Goal: Task Accomplishment & Management: Complete application form

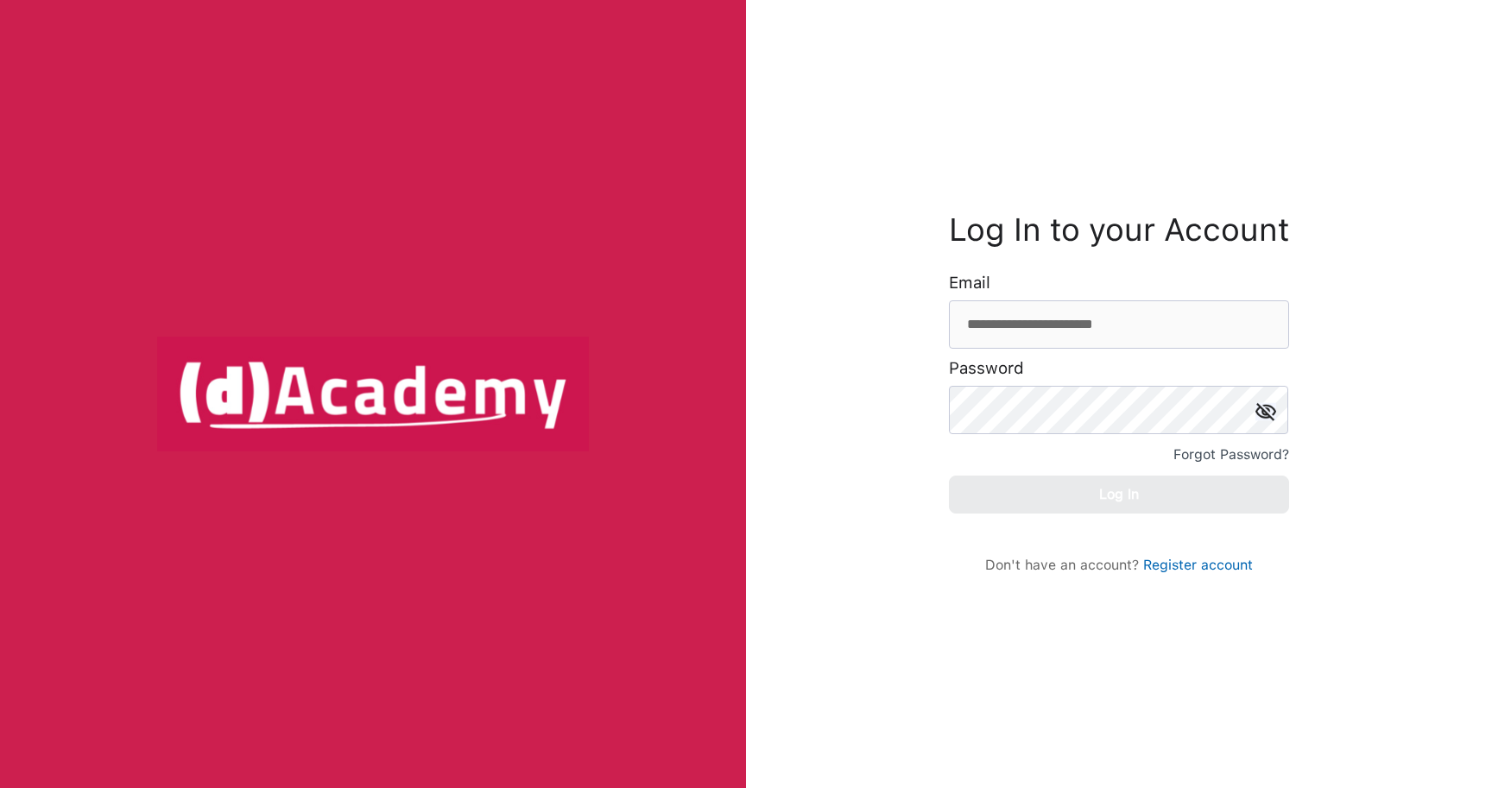
drag, startPoint x: 1154, startPoint y: 325, endPoint x: 758, endPoint y: 267, distance: 400.4
click at [758, 267] on div "**********" at bounding box center [1119, 394] width 746 height 788
click at [1035, 326] on input "email" at bounding box center [1119, 324] width 340 height 48
paste input "**********"
type input "**********"
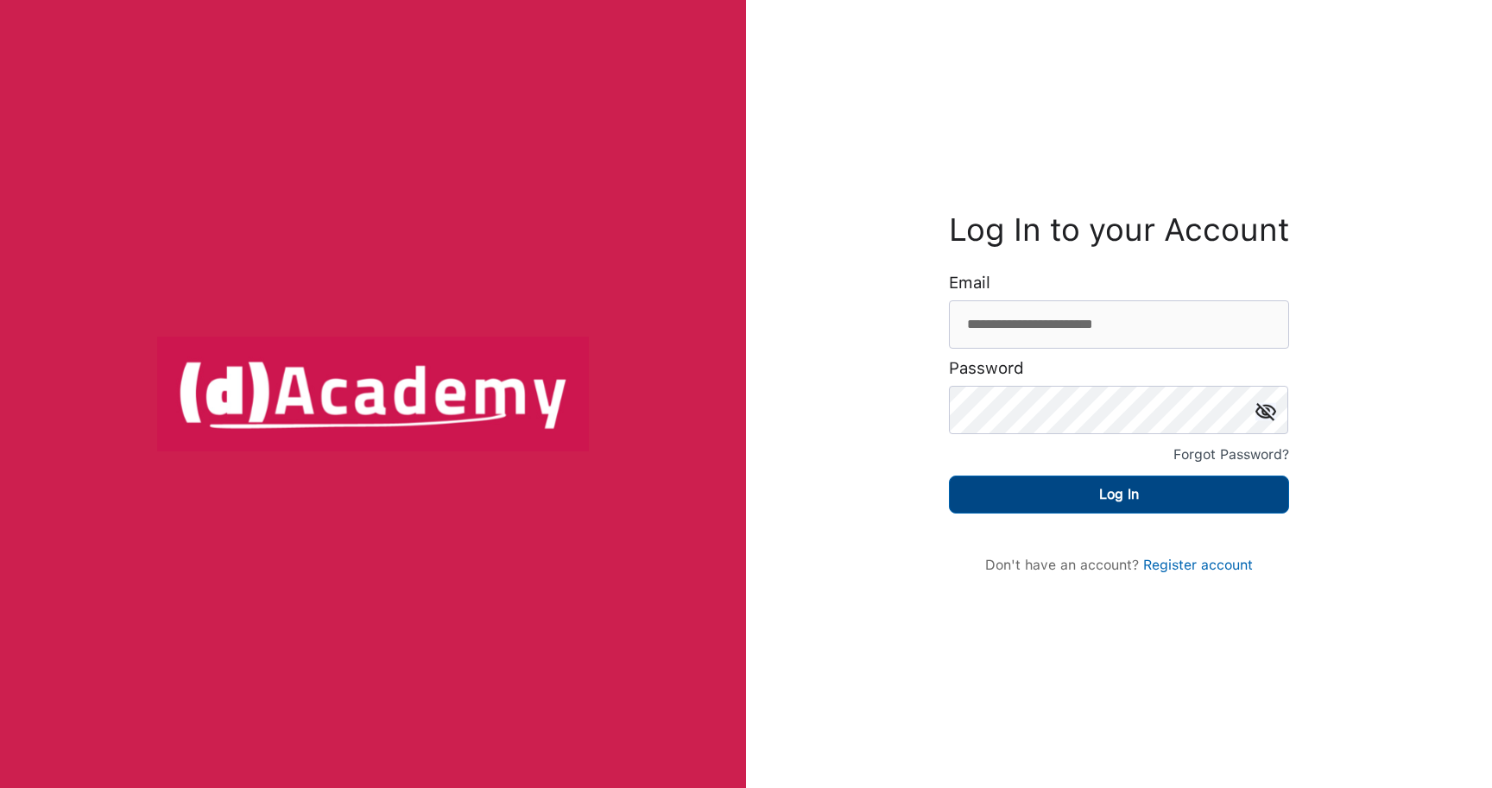
click at [1130, 502] on button "Log In" at bounding box center [1119, 495] width 340 height 38
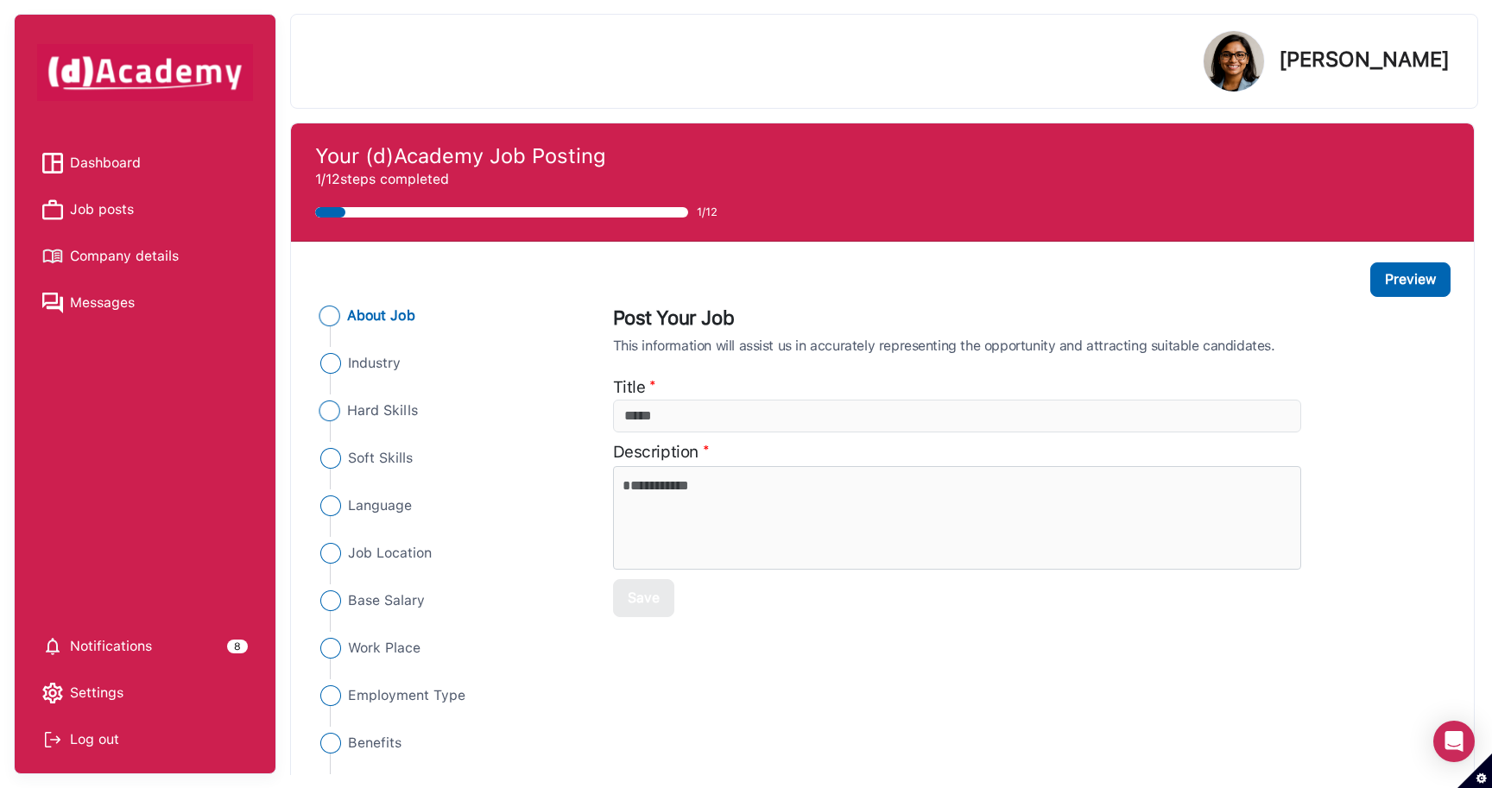
click at [406, 407] on span "Hard Skills" at bounding box center [382, 411] width 71 height 21
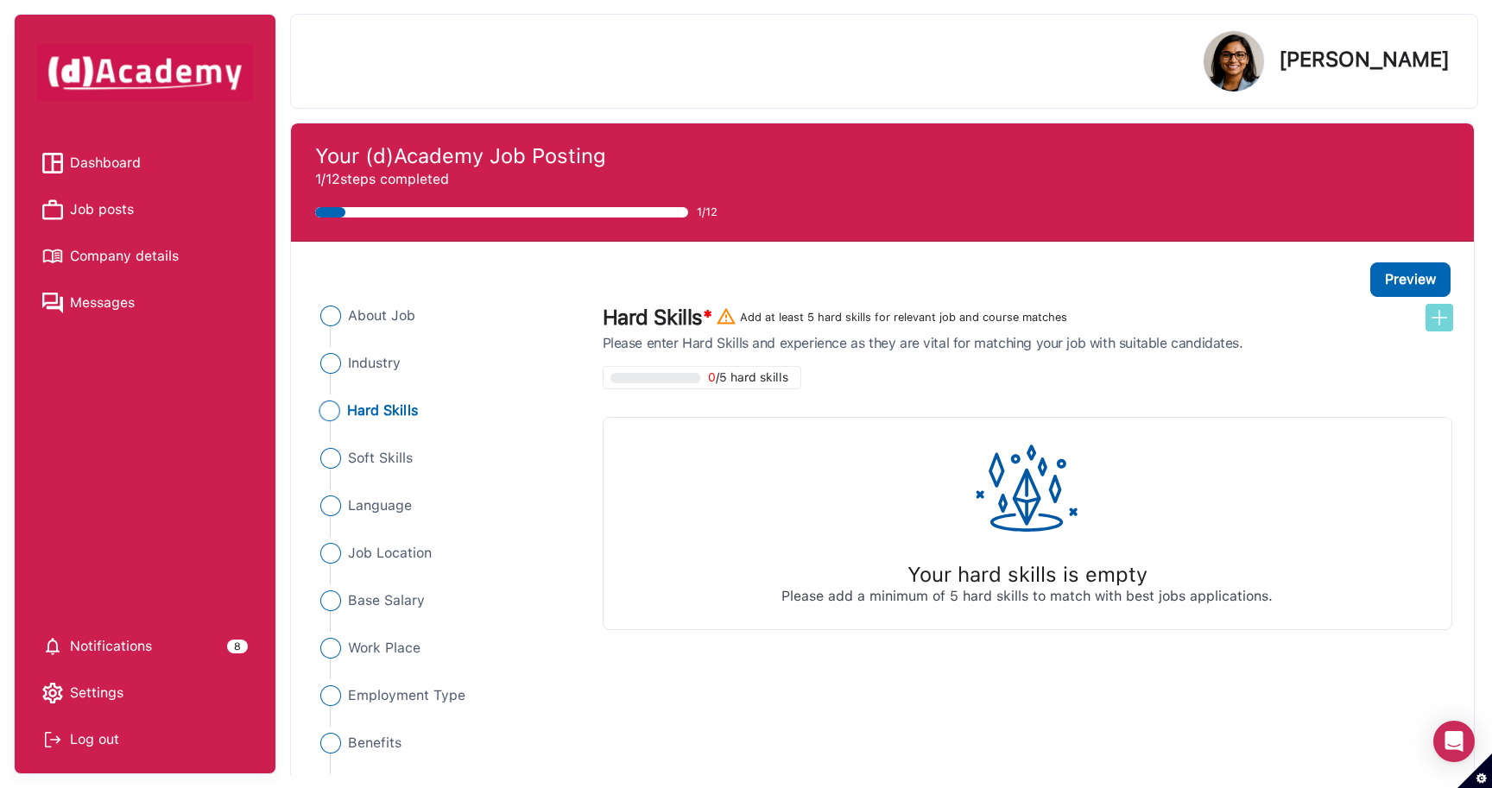
click at [1440, 319] on img at bounding box center [1439, 317] width 21 height 21
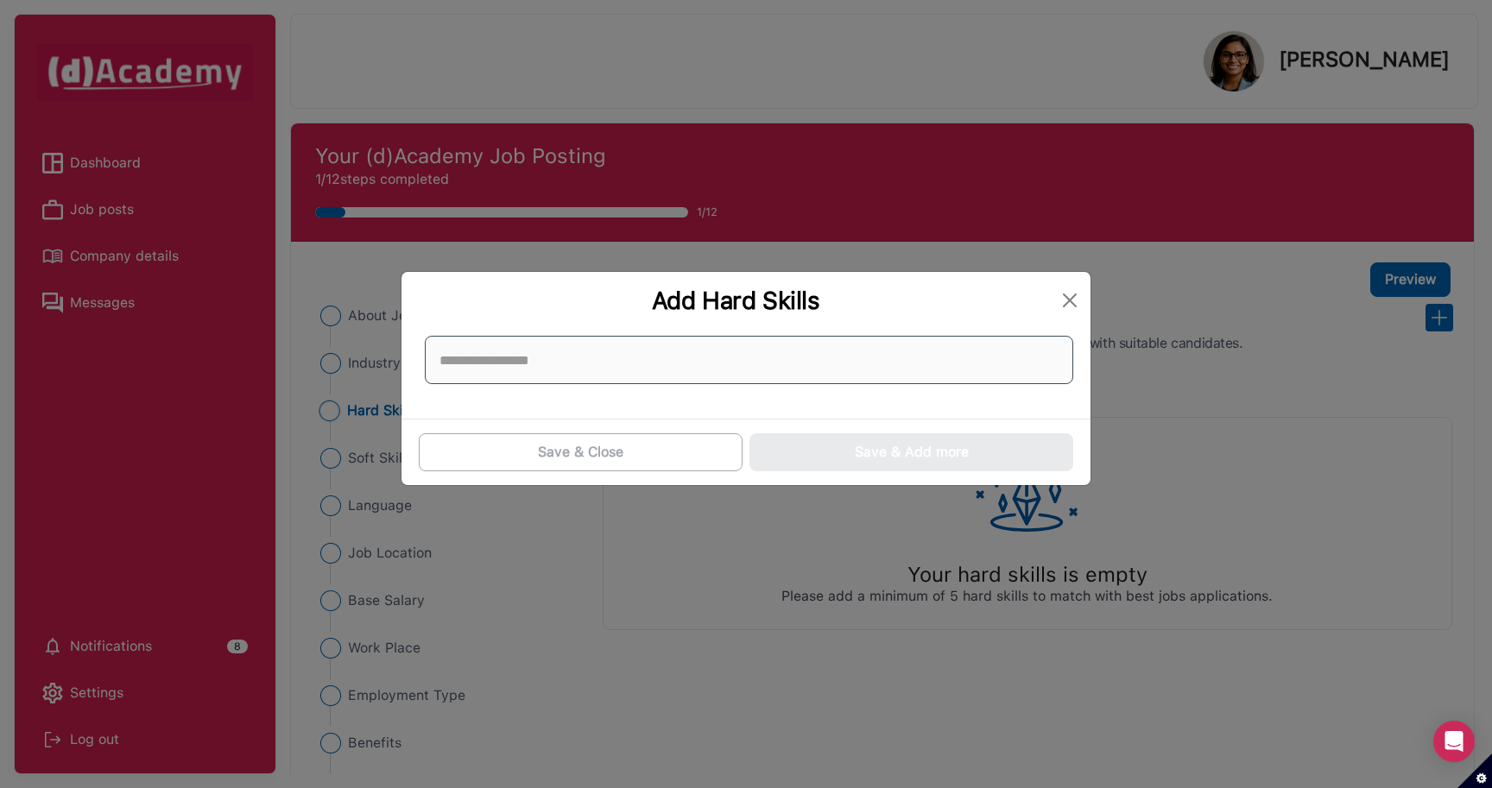
click at [726, 342] on input at bounding box center [749, 360] width 648 height 48
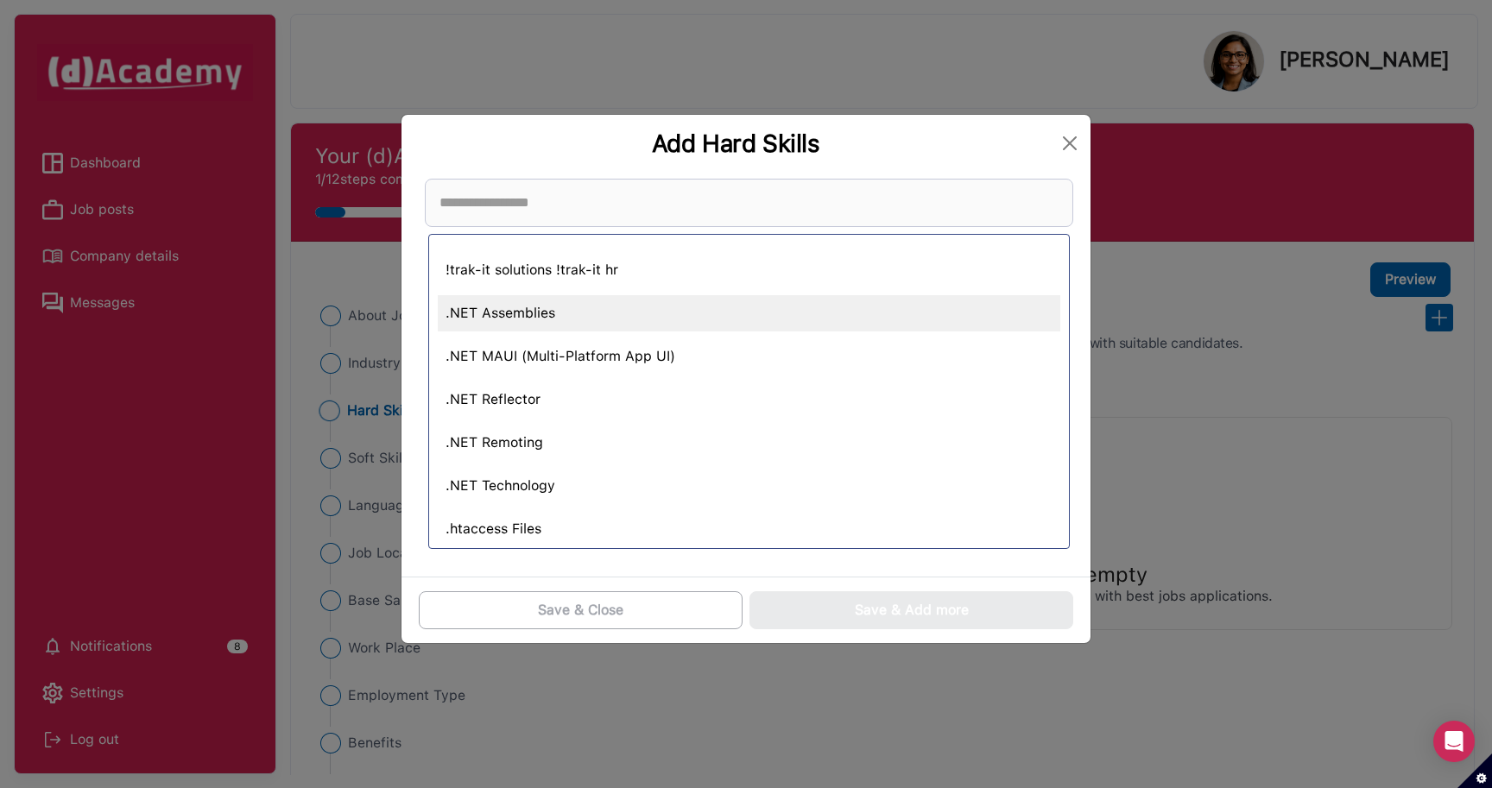
click at [540, 316] on div ".NET Assemblies" at bounding box center [749, 313] width 622 height 36
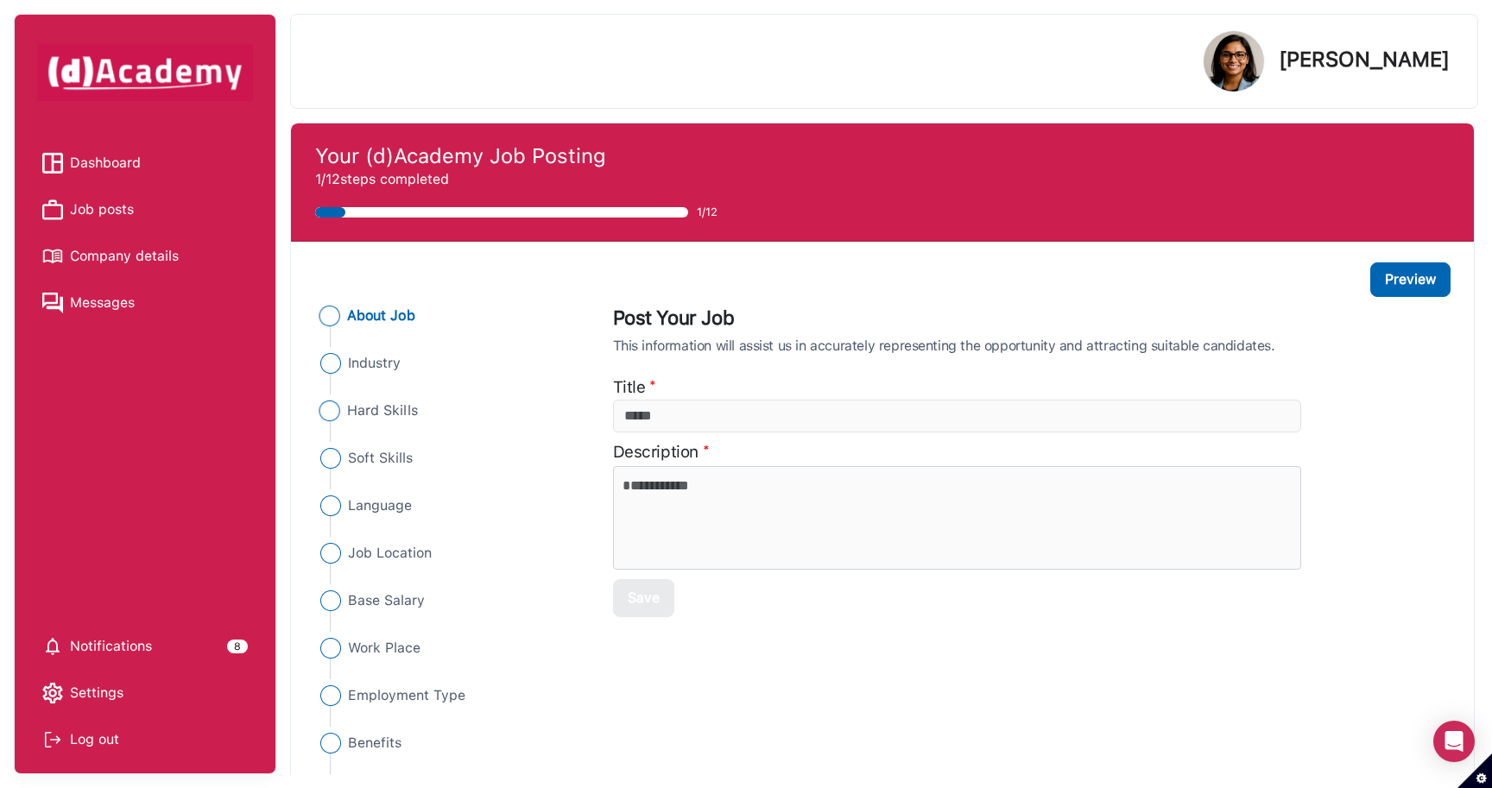
click at [412, 413] on span "Hard Skills" at bounding box center [382, 411] width 71 height 21
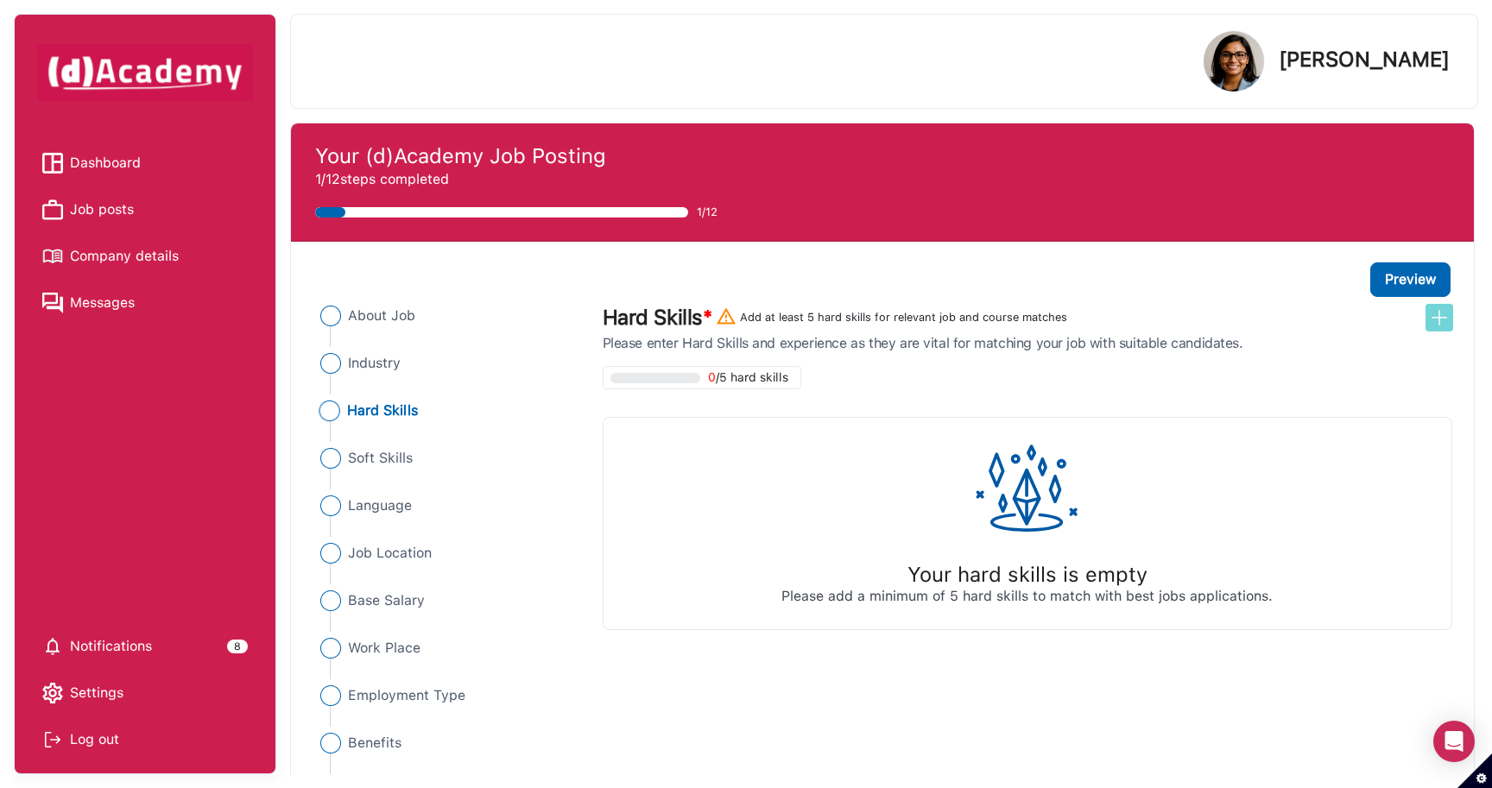
click at [1431, 313] on img at bounding box center [1439, 317] width 21 height 21
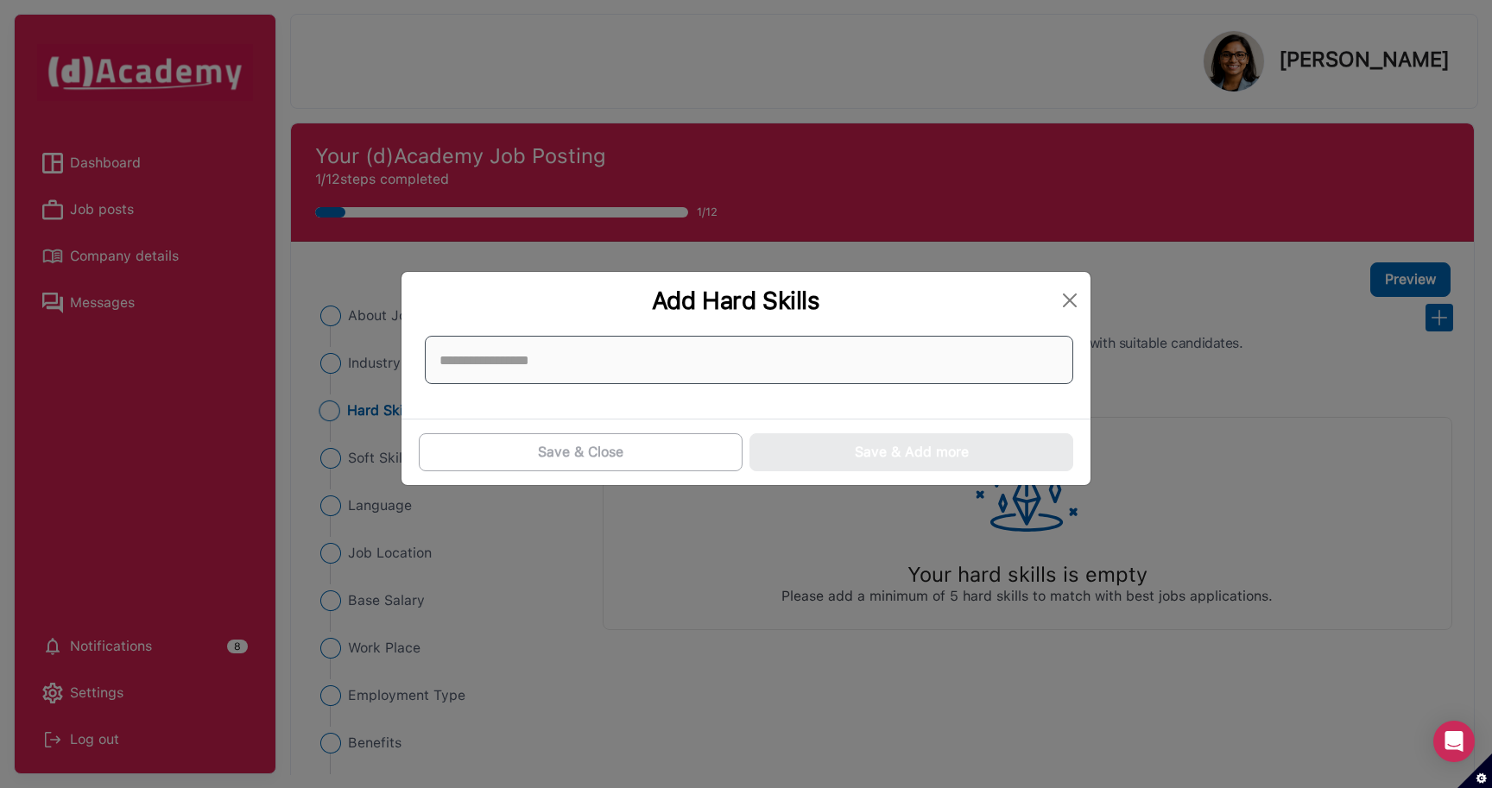
click at [512, 366] on input at bounding box center [749, 360] width 648 height 48
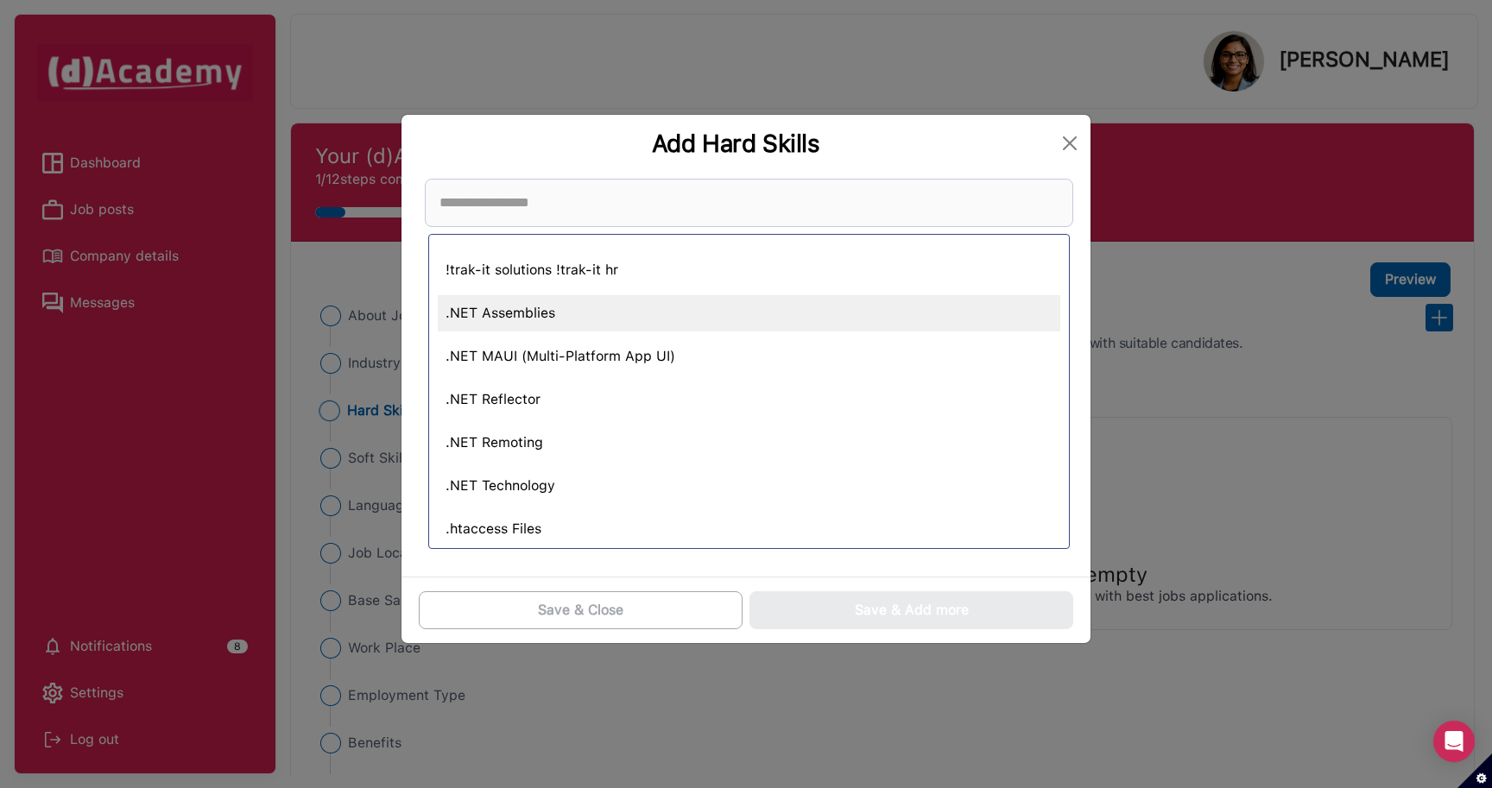
click at [485, 311] on div ".NET Assemblies" at bounding box center [749, 313] width 622 height 36
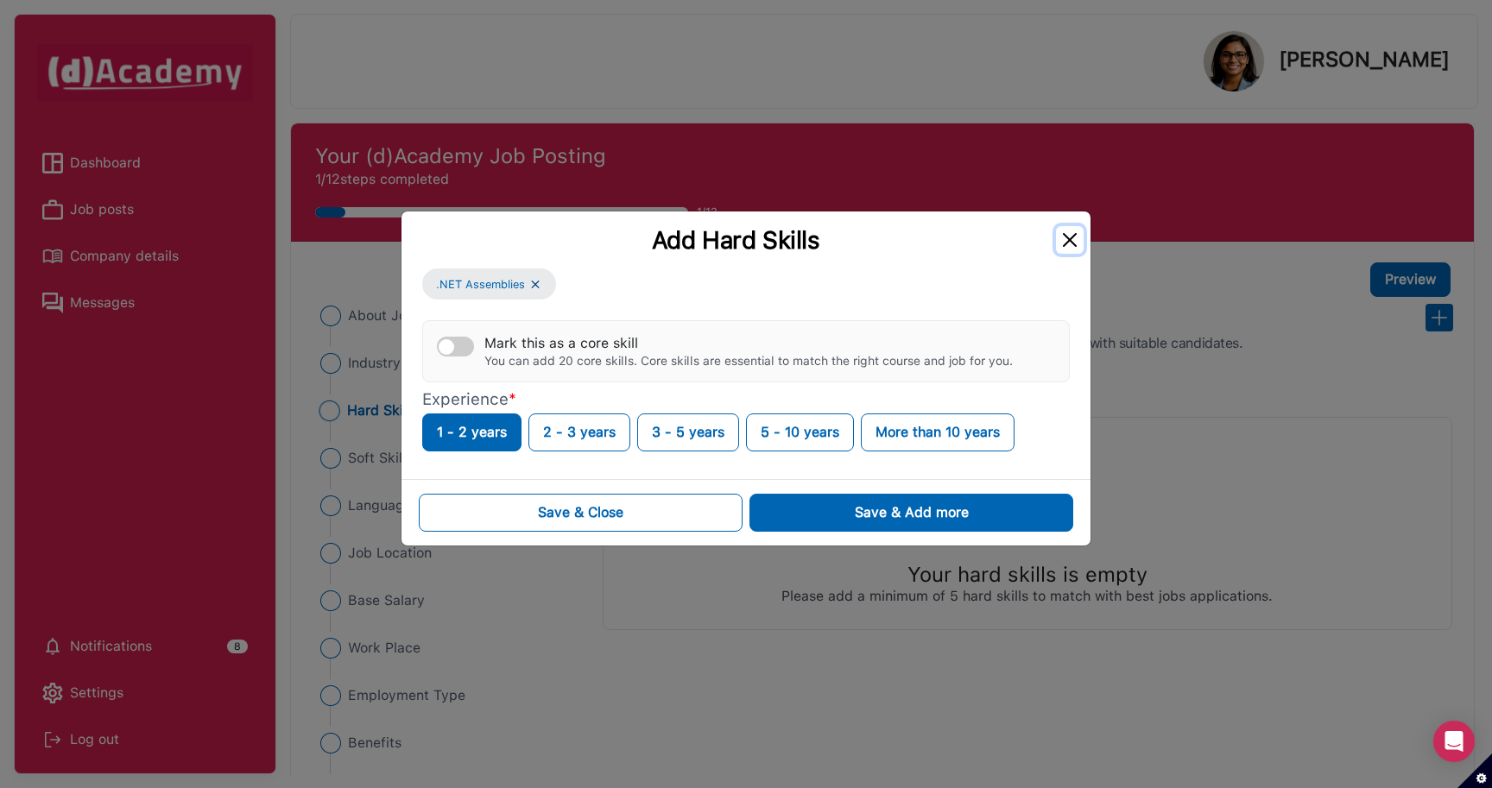
click at [1062, 243] on button "Close" at bounding box center [1070, 240] width 28 height 28
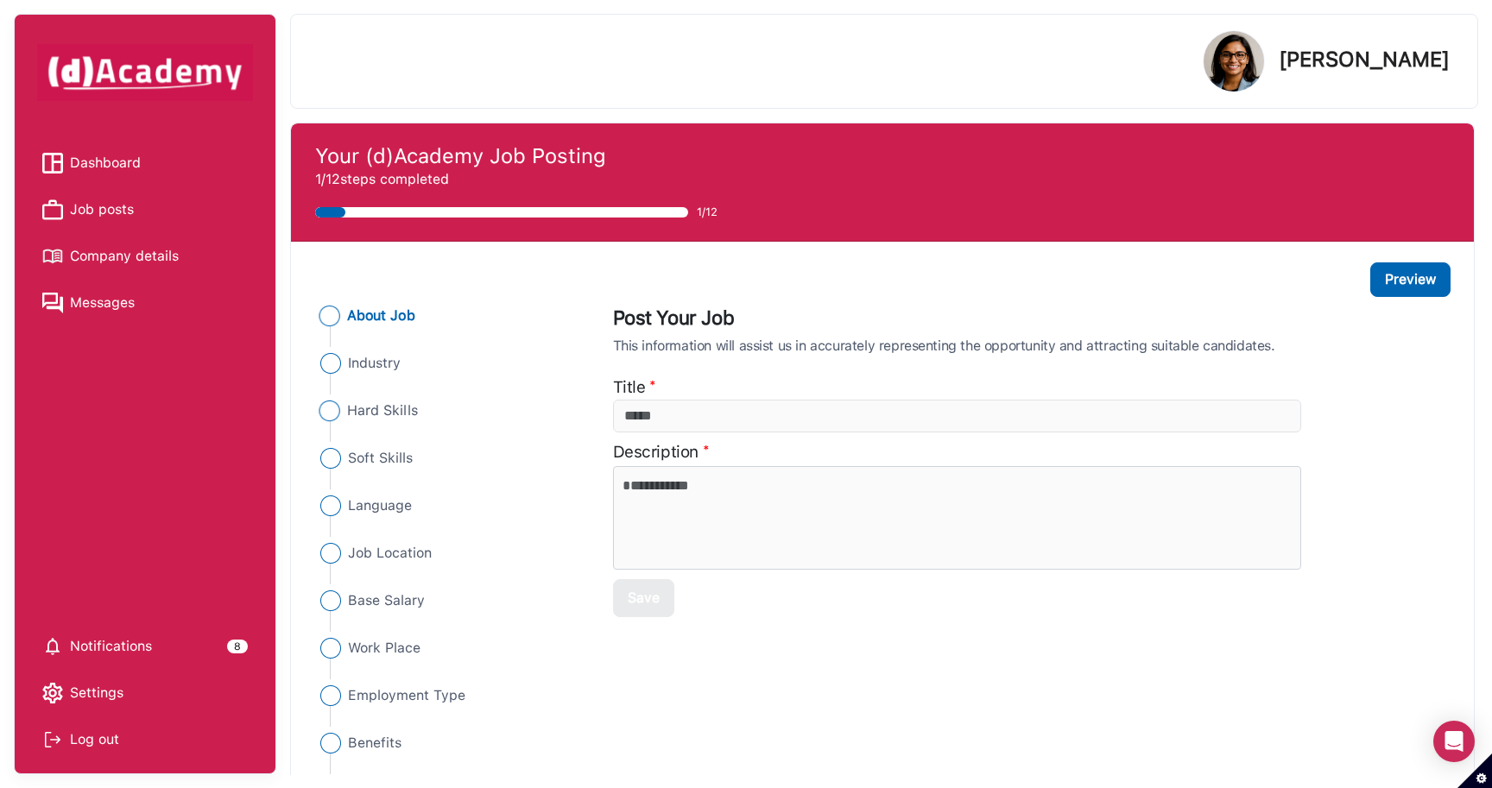
click at [408, 414] on span "Hard Skills" at bounding box center [382, 411] width 71 height 21
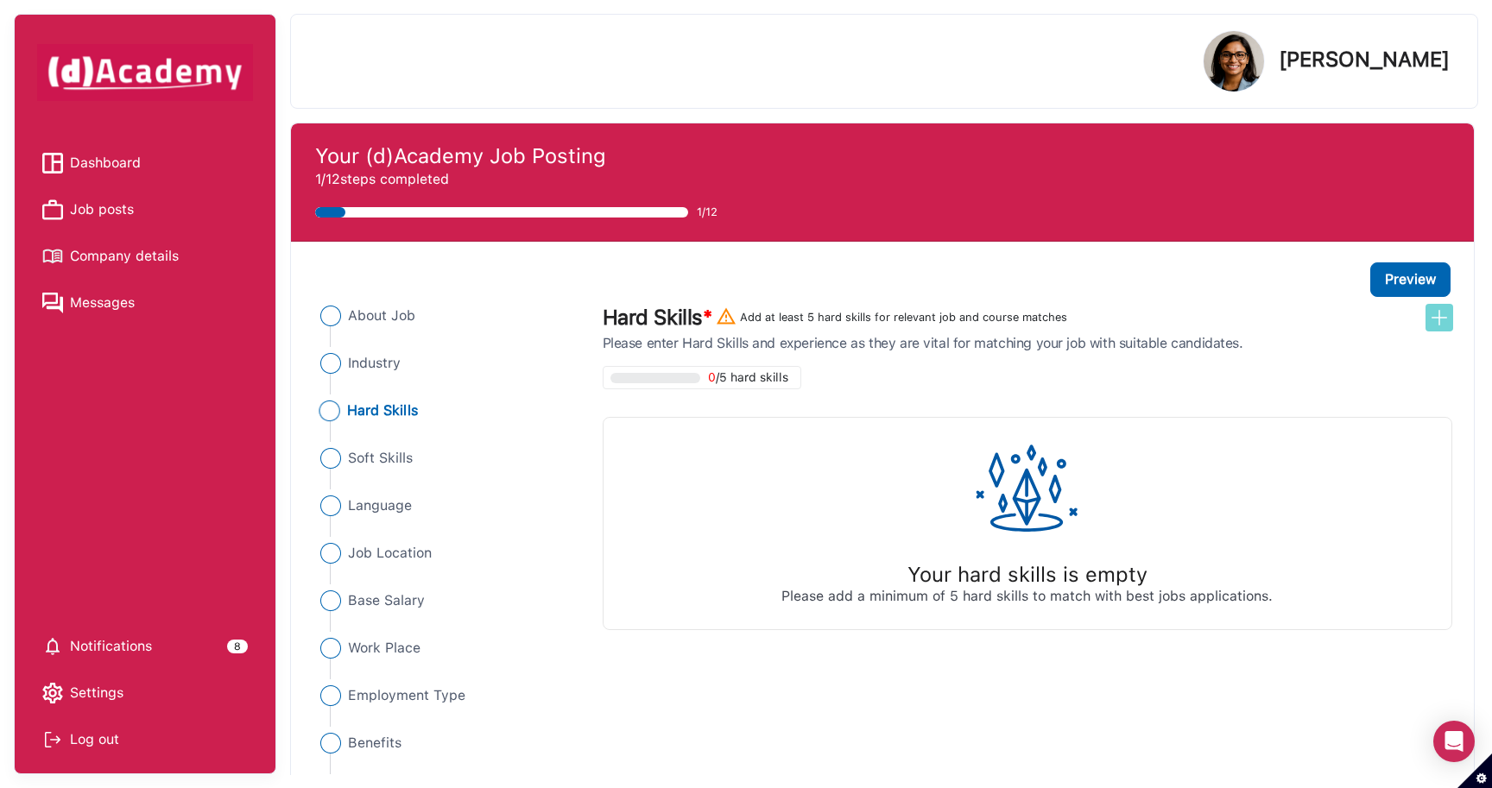
click at [1435, 324] on img at bounding box center [1439, 317] width 21 height 21
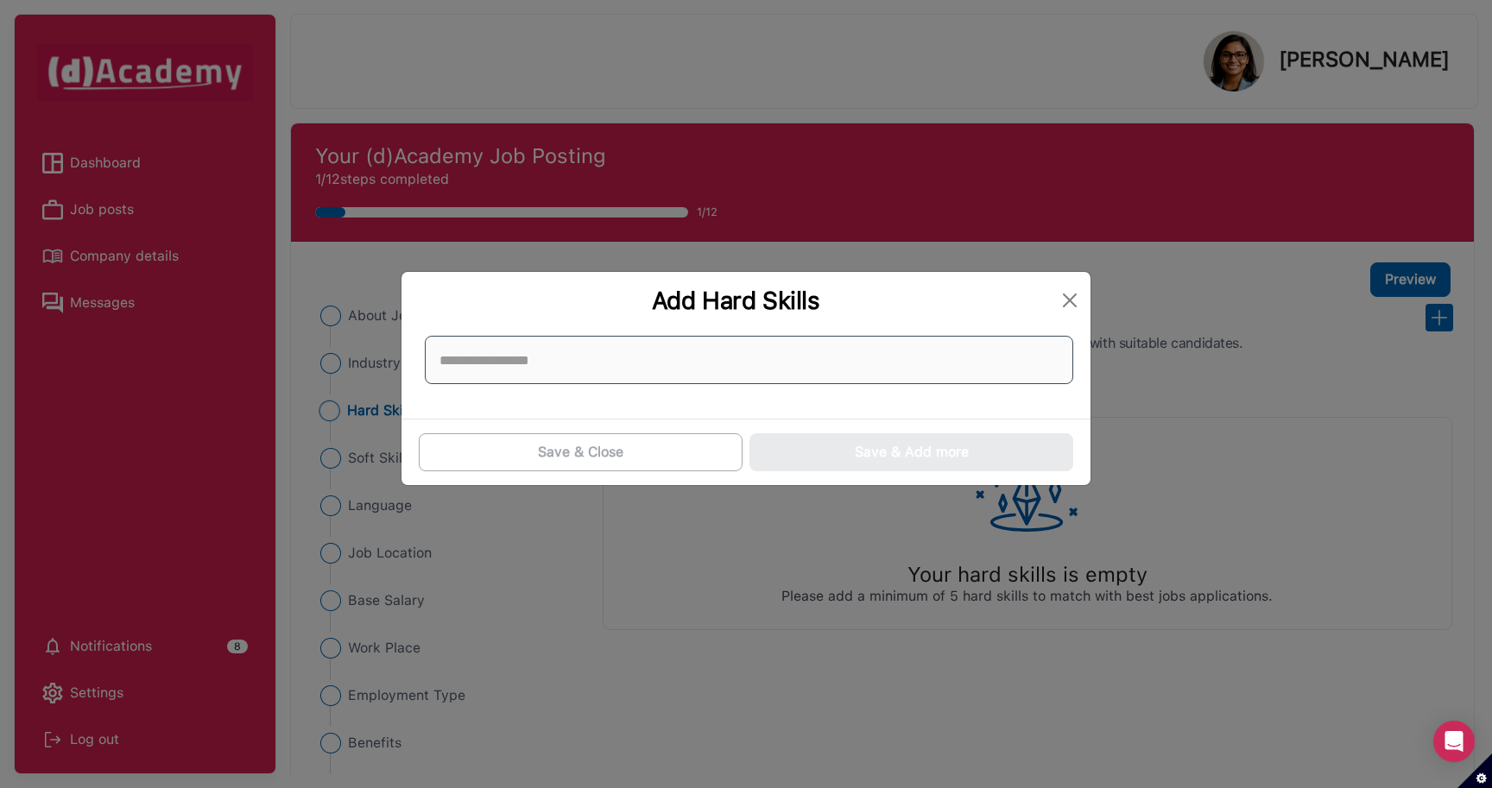
click at [615, 369] on input at bounding box center [749, 360] width 648 height 48
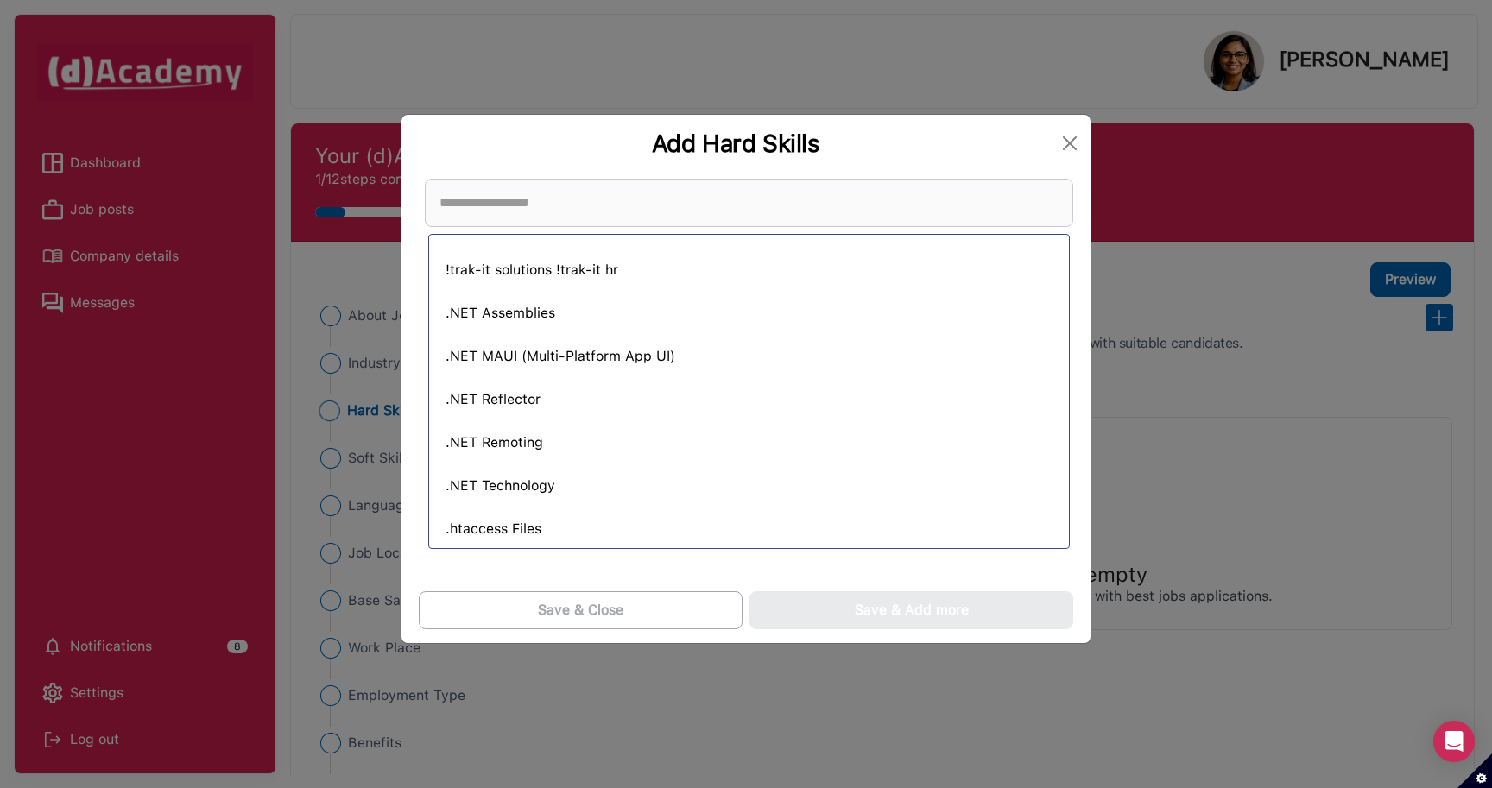
click at [478, 313] on div ".NET Assemblies" at bounding box center [749, 313] width 622 height 36
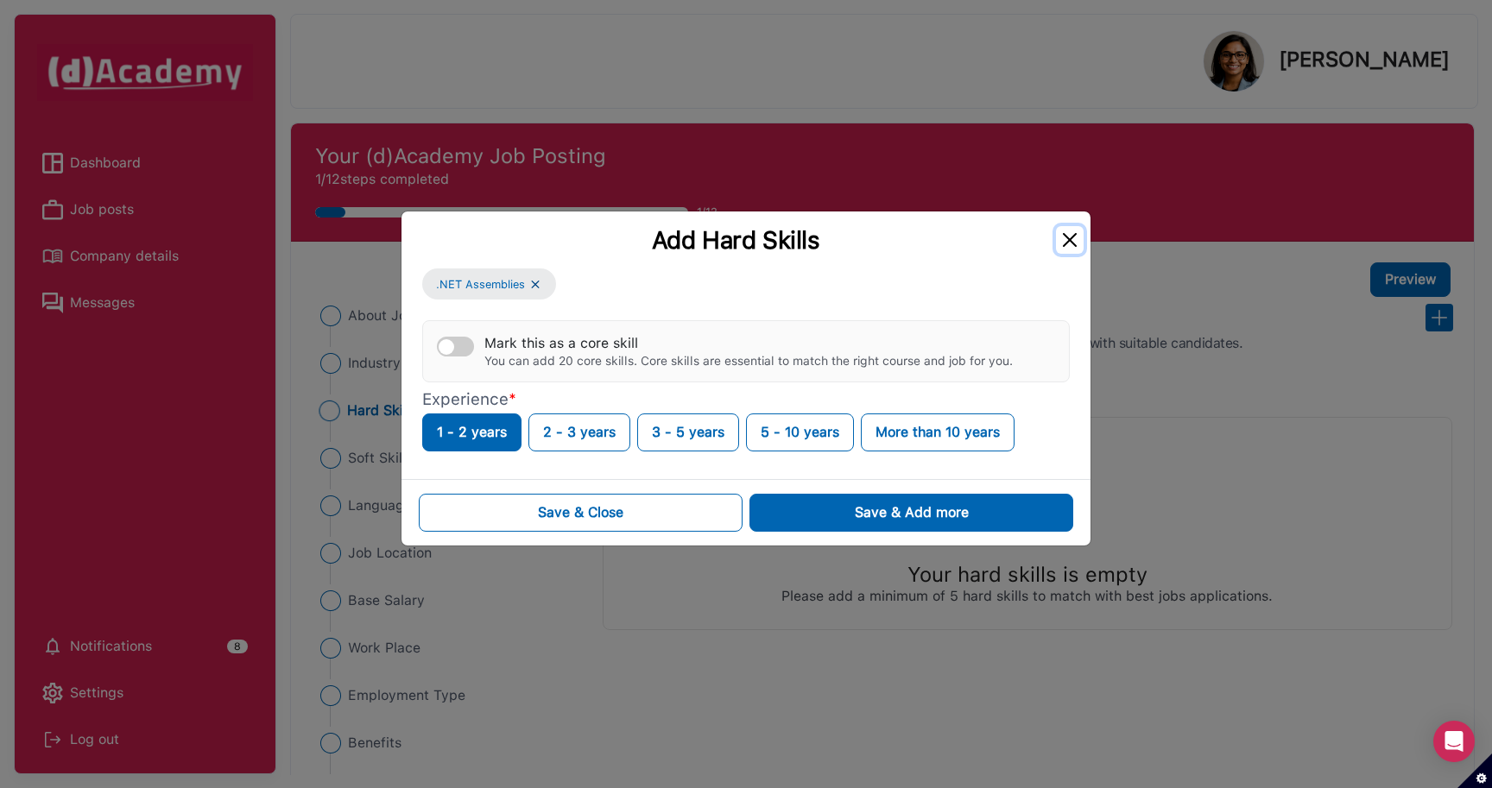
click at [1071, 237] on button "Close" at bounding box center [1070, 240] width 28 height 28
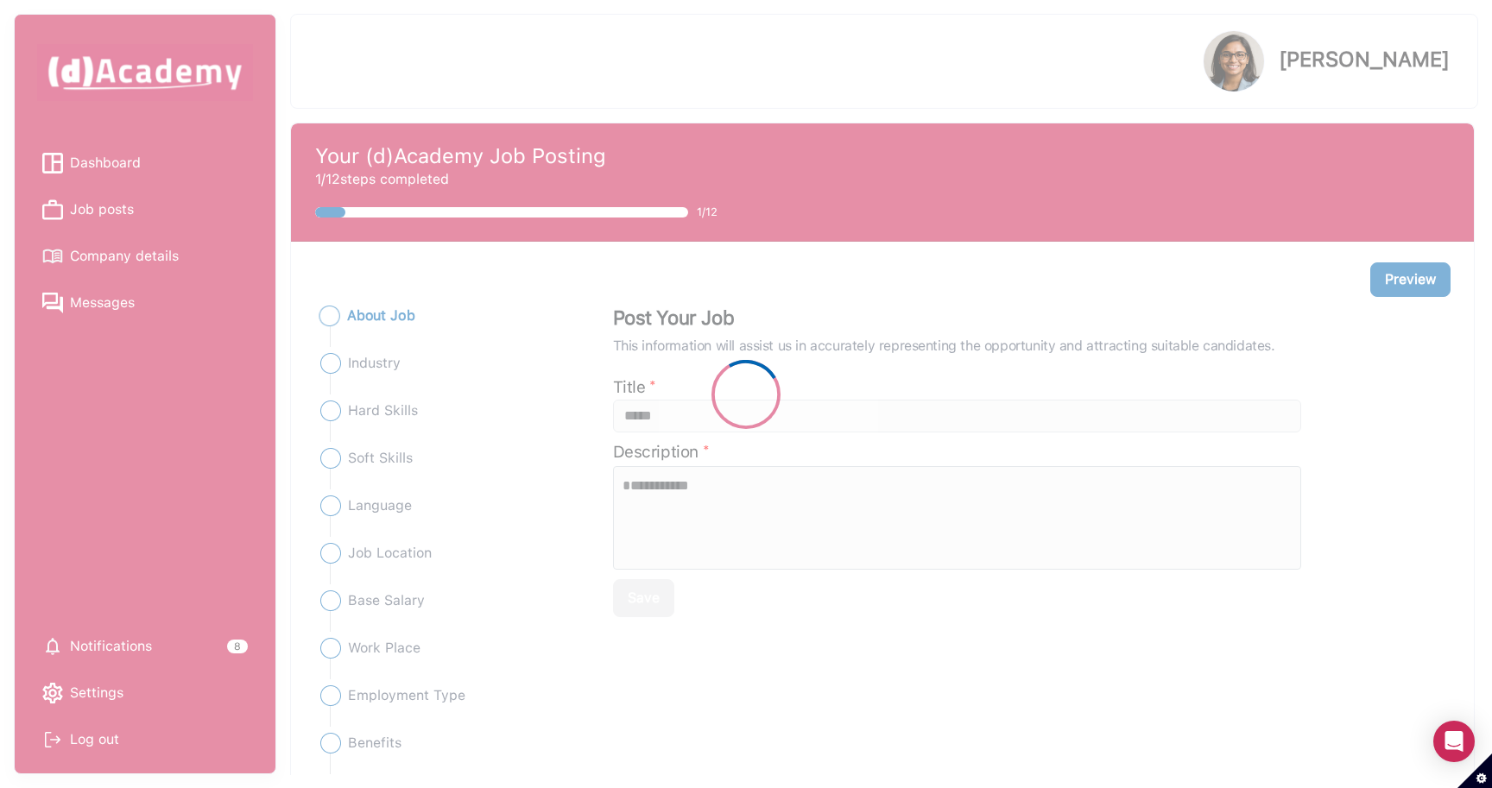
click at [377, 407] on div at bounding box center [746, 394] width 1492 height 788
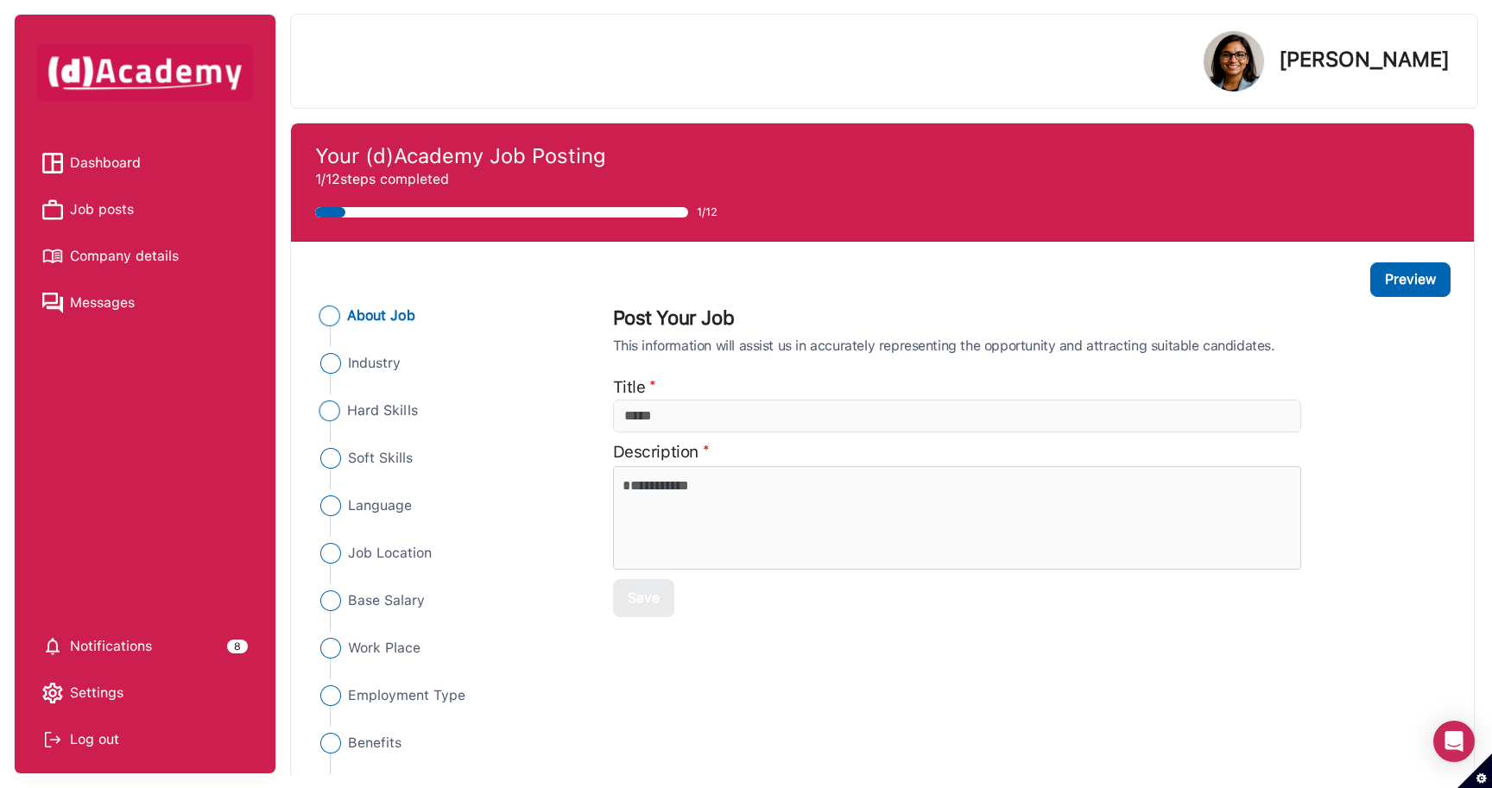
click at [401, 413] on span "Hard Skills" at bounding box center [382, 411] width 71 height 21
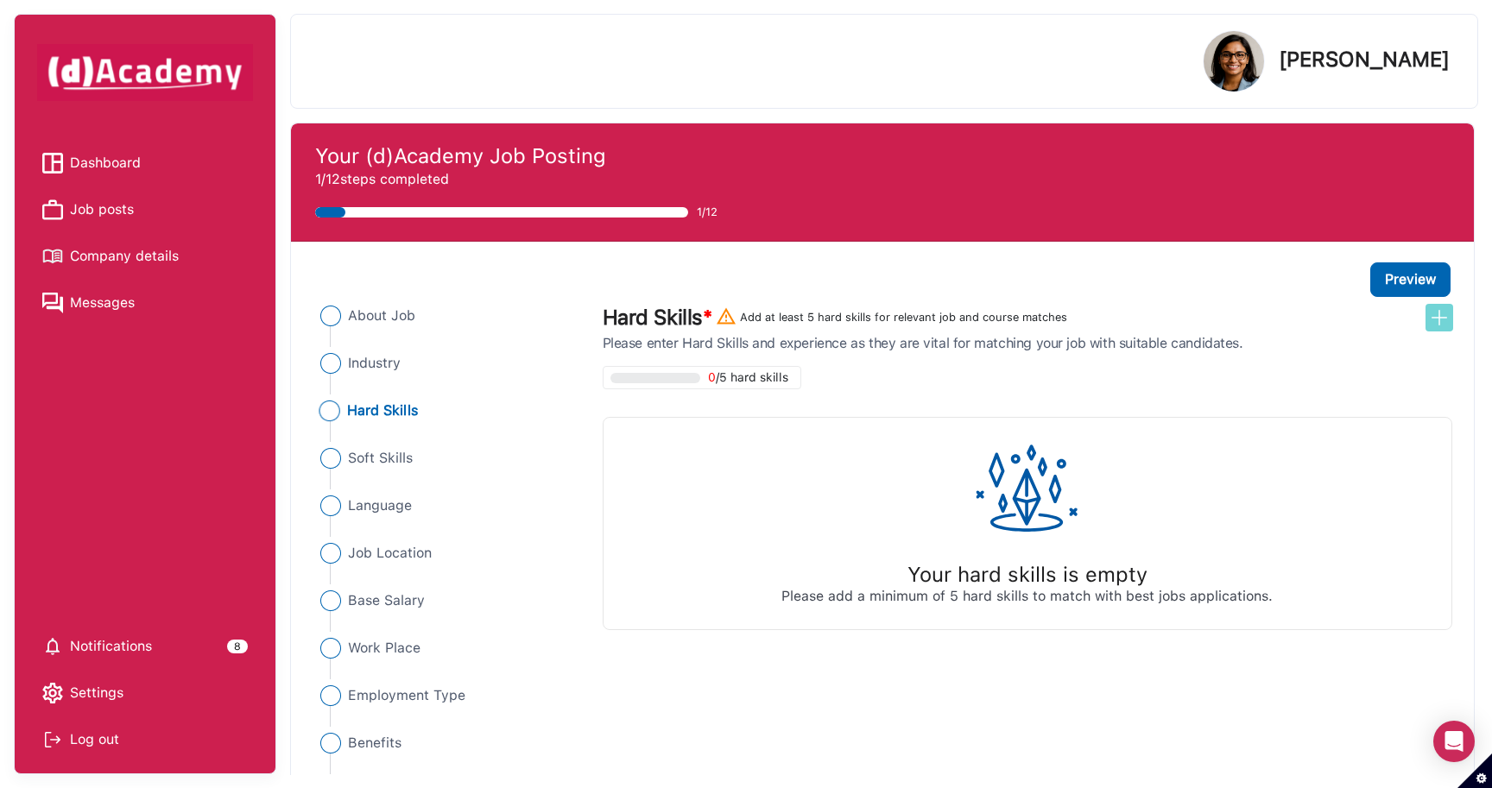
click at [1439, 323] on img at bounding box center [1439, 317] width 21 height 21
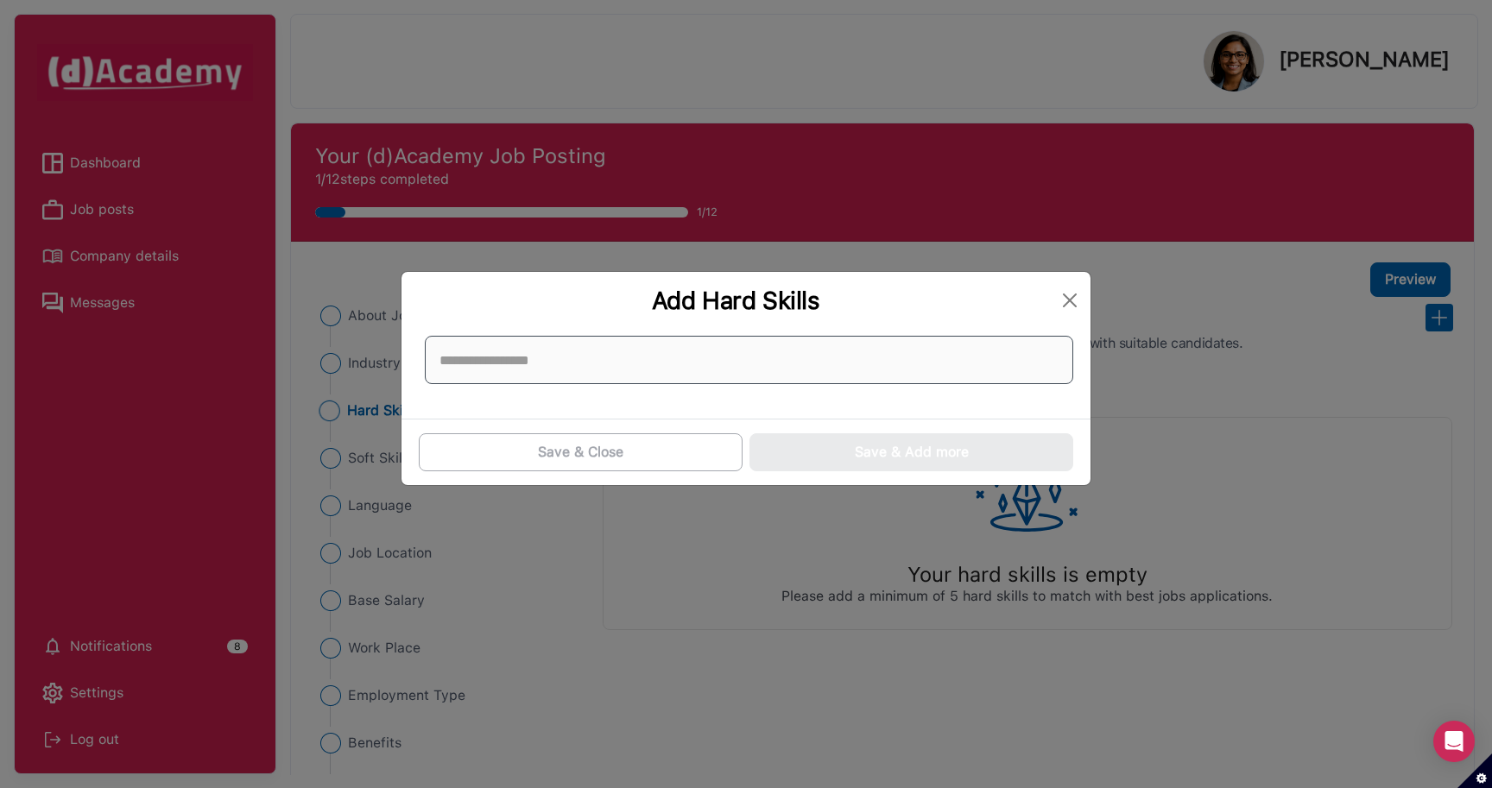
click at [558, 354] on input at bounding box center [749, 360] width 648 height 48
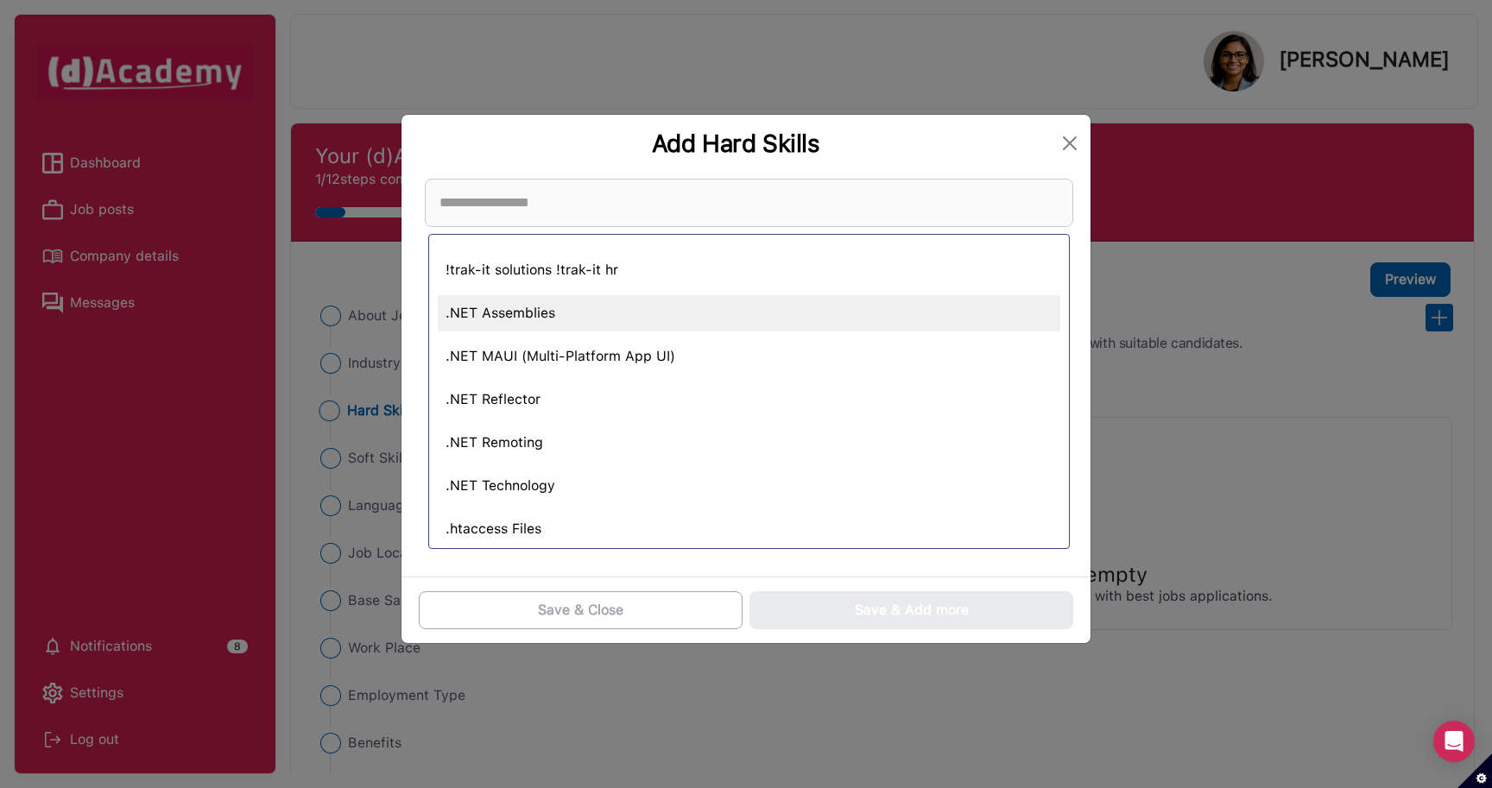
click at [550, 313] on div ".NET Assemblies" at bounding box center [749, 313] width 622 height 36
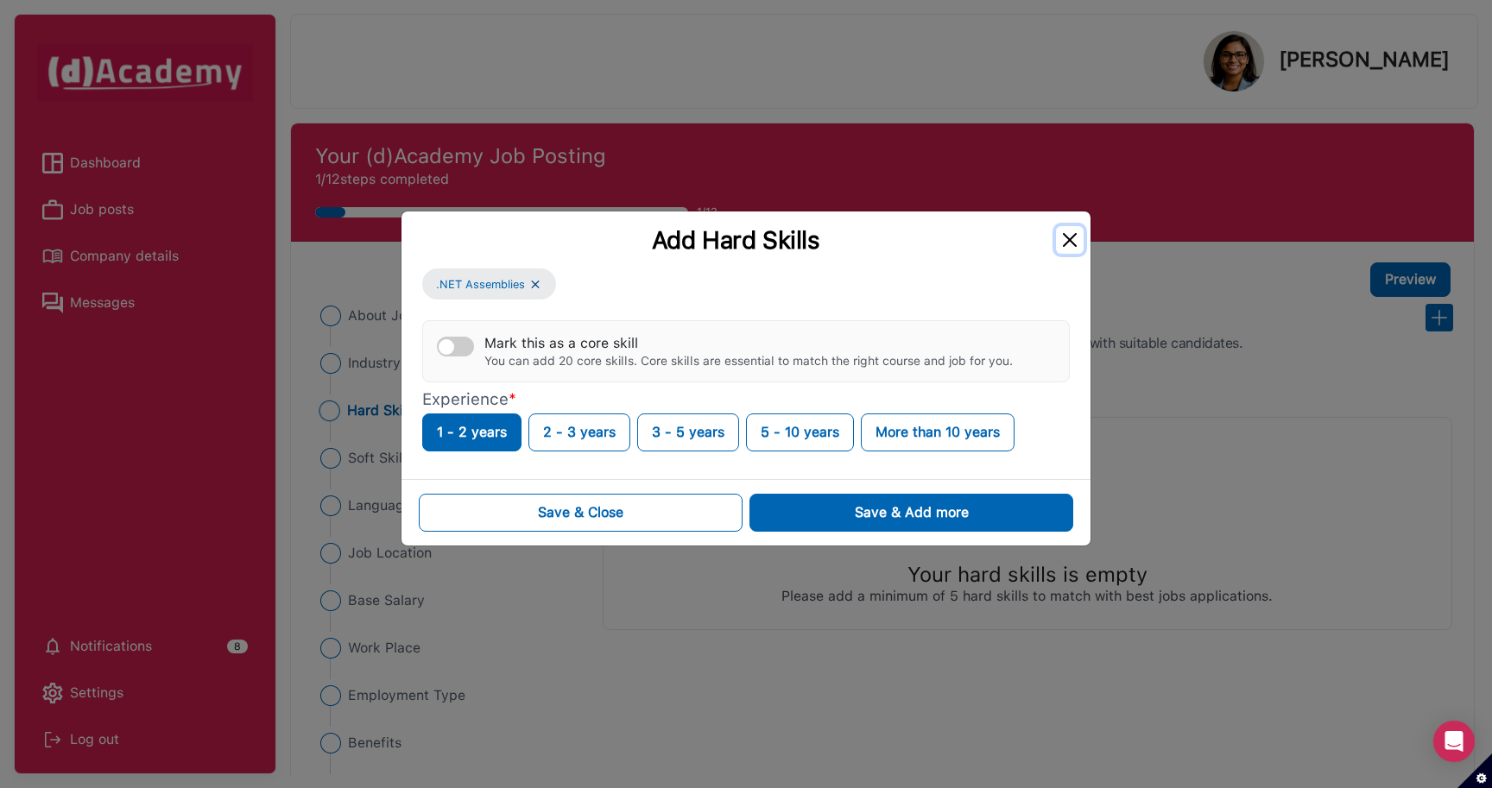
click at [1071, 243] on button "Close" at bounding box center [1070, 240] width 28 height 28
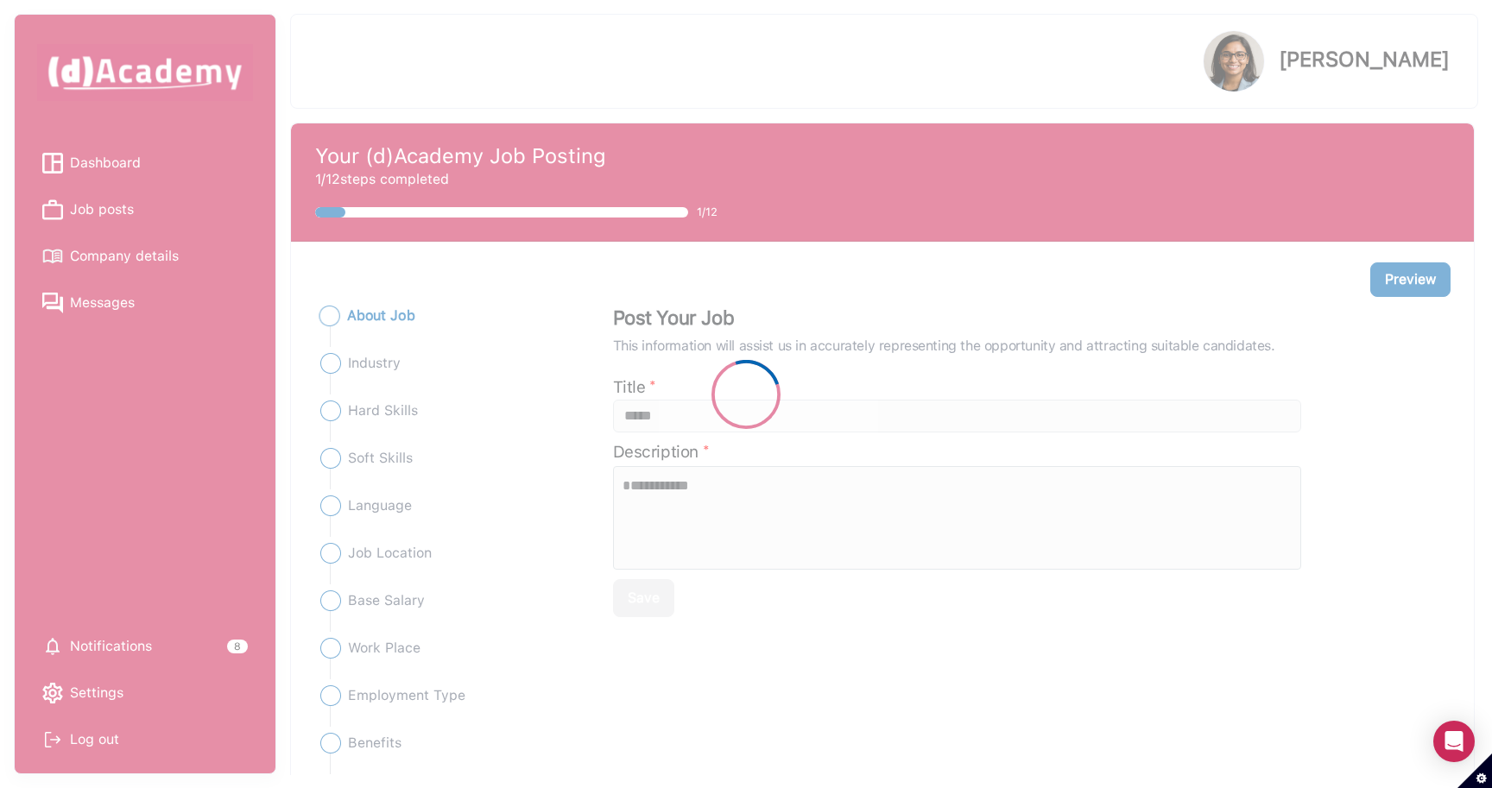
click at [971, 94] on div at bounding box center [746, 394] width 1492 height 788
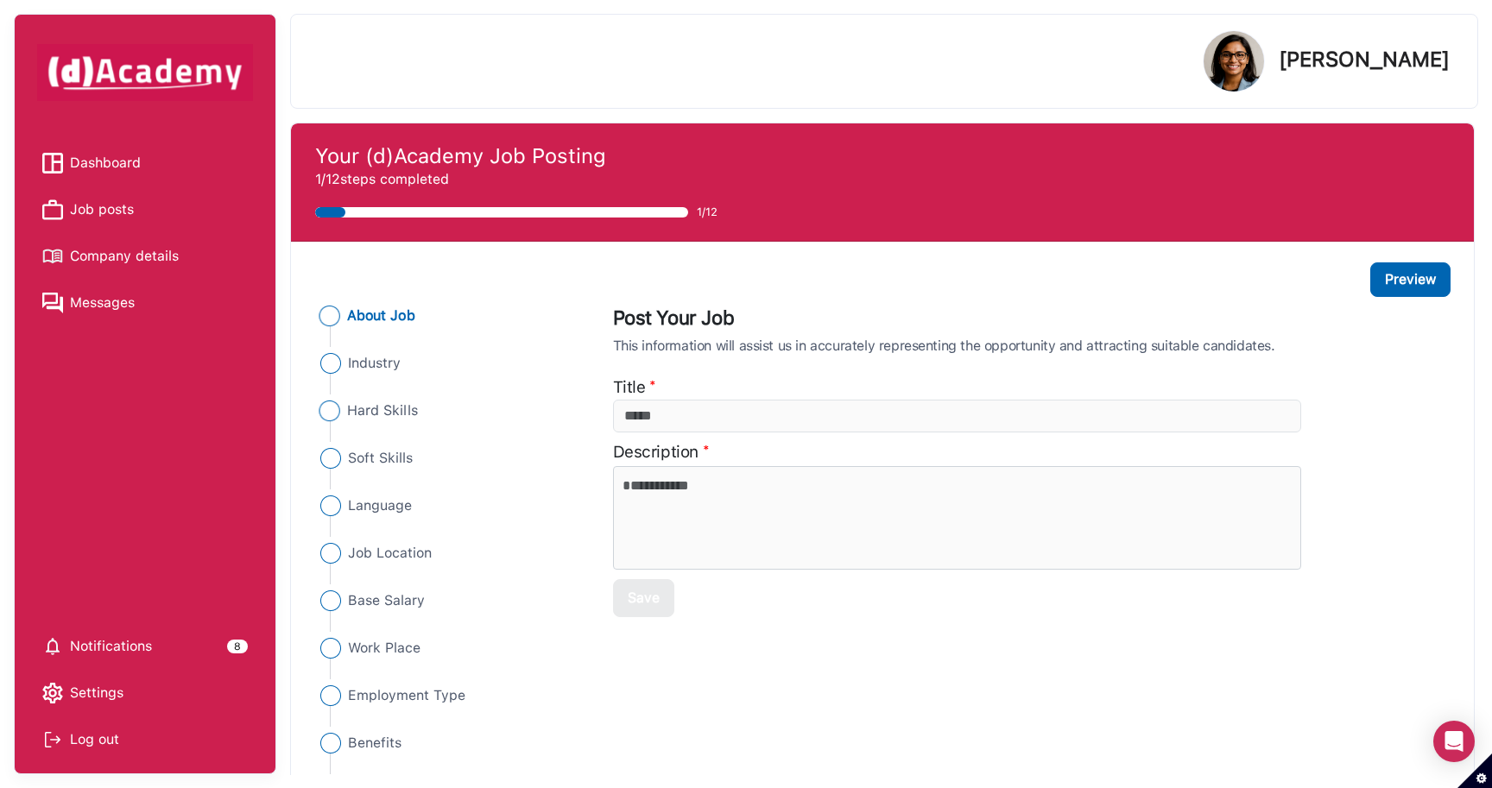
click at [418, 412] on li "Hard Skills" at bounding box center [448, 411] width 268 height 21
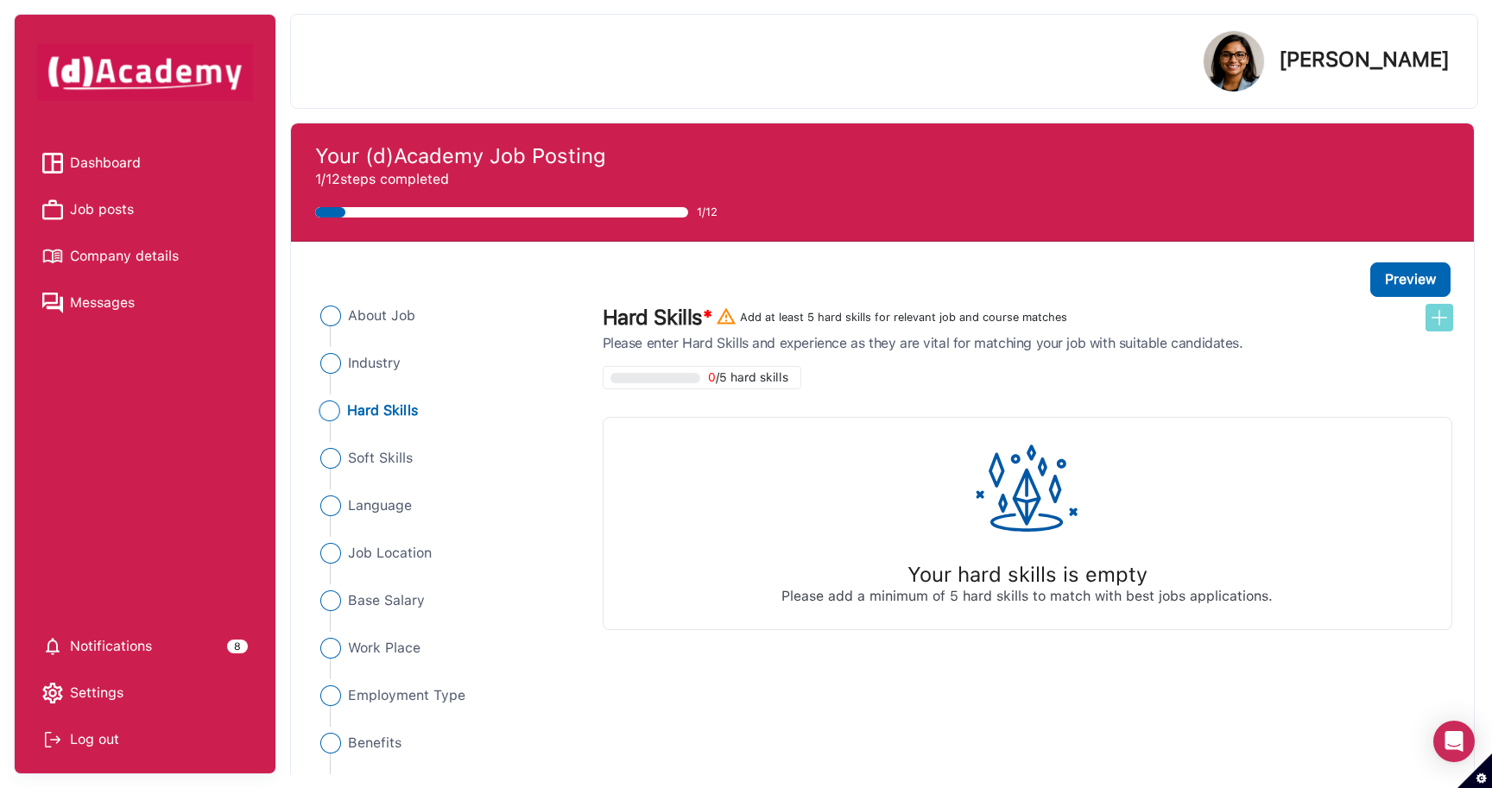
click at [1433, 317] on img at bounding box center [1439, 317] width 21 height 21
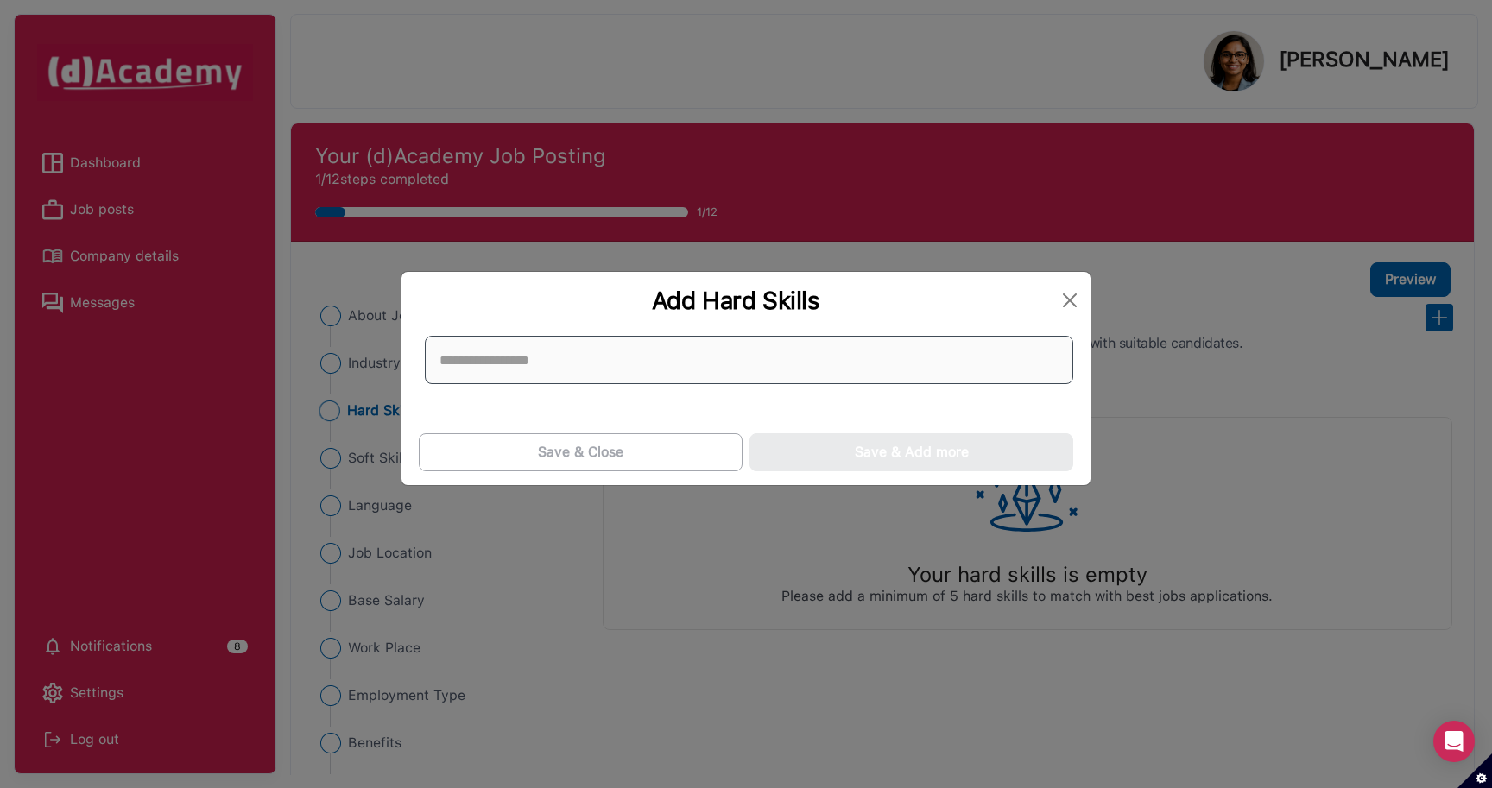
click at [589, 376] on input at bounding box center [749, 360] width 648 height 48
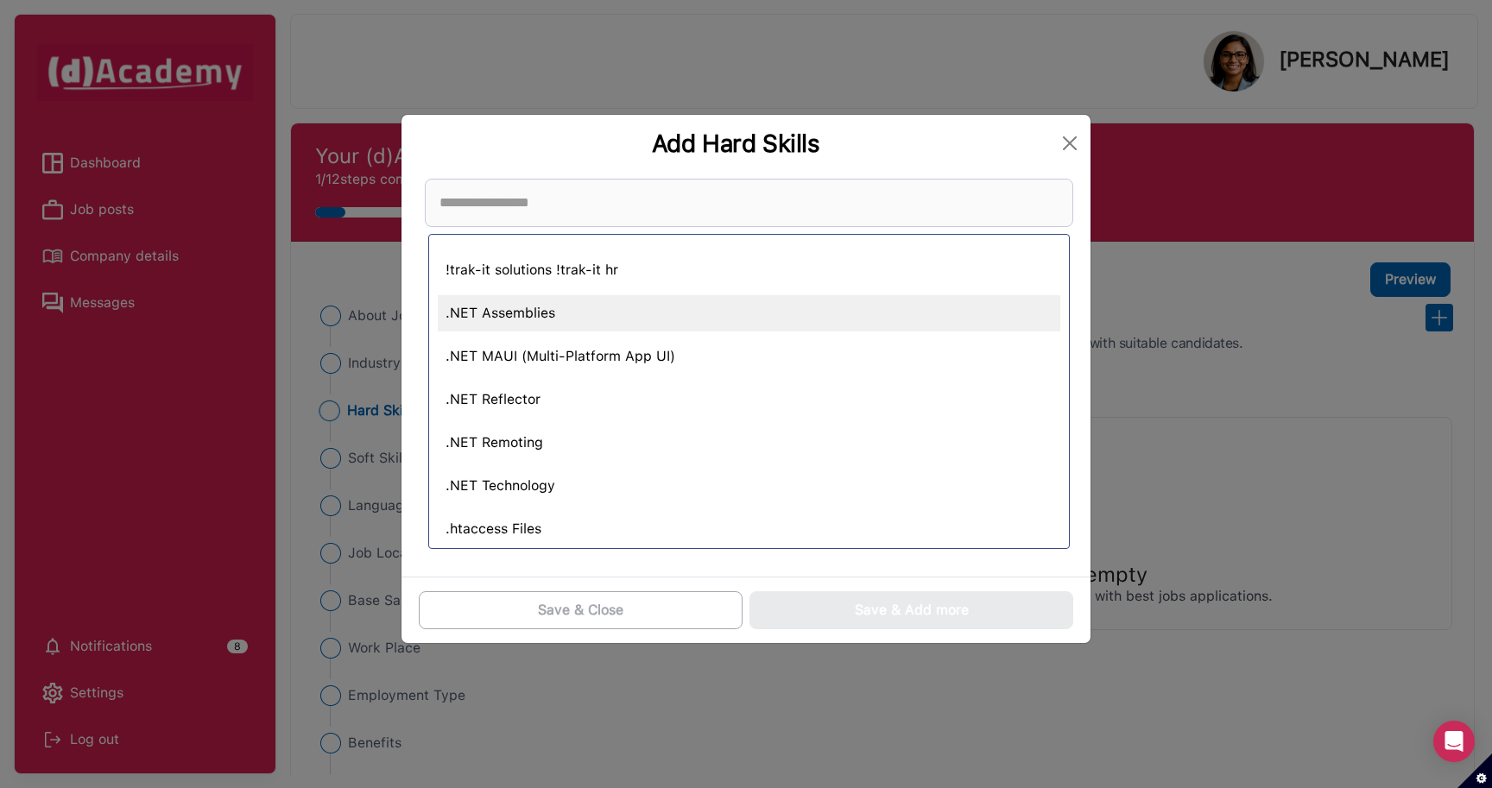
click at [517, 309] on div ".NET Assemblies" at bounding box center [749, 313] width 622 height 36
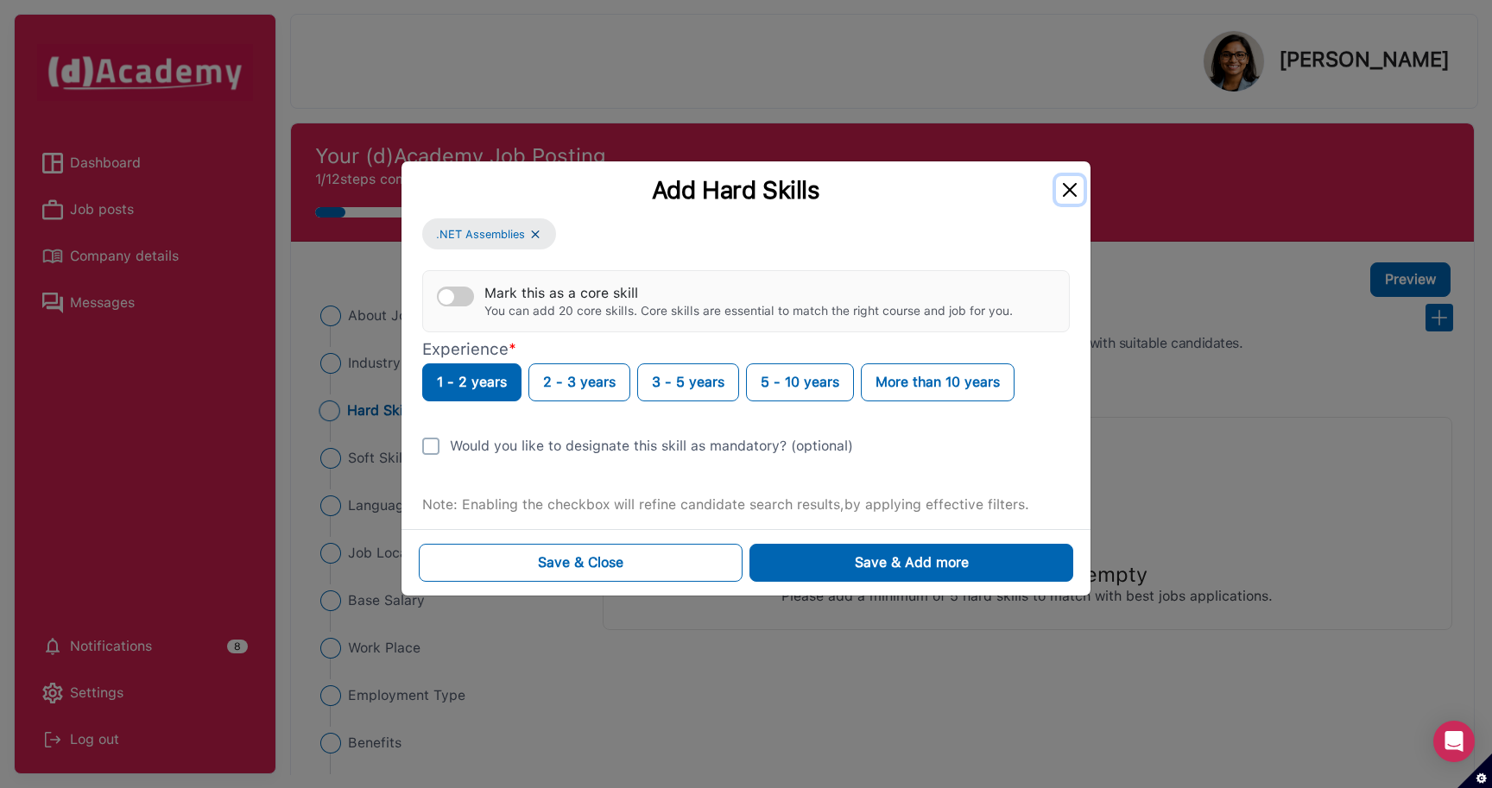
click at [1074, 191] on button "Close" at bounding box center [1070, 190] width 28 height 28
